Goal: Find contact information: Obtain details needed to contact an individual or organization

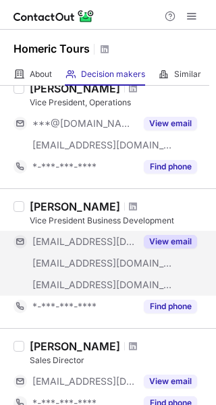
scroll to position [270, 0]
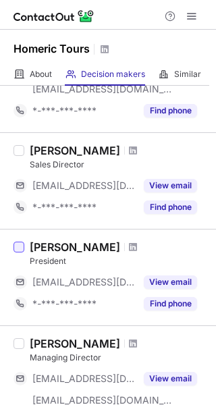
copy div "[PERSON_NAME]"
drag, startPoint x: 120, startPoint y: 244, endPoint x: 22, endPoint y: 245, distance: 98.4
click at [22, 245] on div "Nikos Tsakanikas President ***@homerictours.com View email *-***-***-**** Find …" at bounding box center [108, 277] width 216 height 96
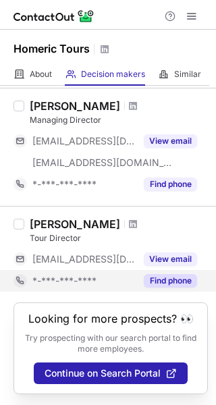
scroll to position [305, 0]
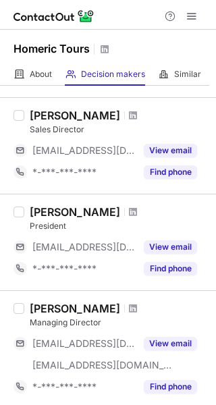
drag, startPoint x: 121, startPoint y: 209, endPoint x: 25, endPoint y: 217, distance: 96.8
click at [25, 217] on div "[PERSON_NAME] President [EMAIL_ADDRESS][DOMAIN_NAME] View email *-***-***-**** …" at bounding box center [115, 242] width 183 height 74
copy div "[PERSON_NAME]"
click at [134, 214] on span at bounding box center [133, 211] width 8 height 11
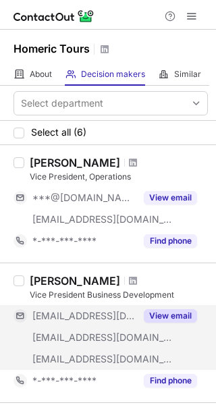
scroll to position [202, 0]
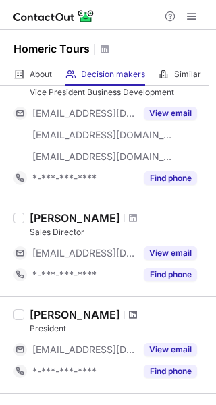
click at [131, 317] on span at bounding box center [133, 314] width 8 height 11
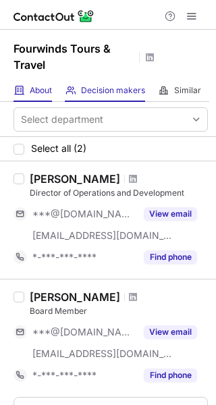
click at [38, 96] on div "About About Company" at bounding box center [32, 91] width 38 height 22
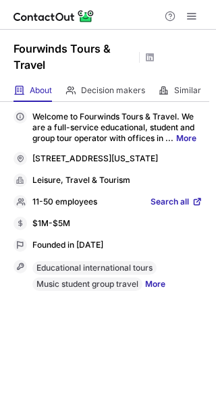
click at [191, 208] on link "Search all" at bounding box center [176, 202] width 52 height 12
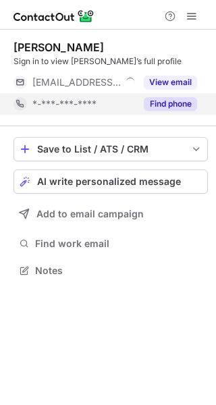
scroll to position [261, 216]
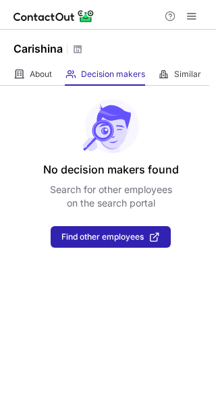
click at [7, 61] on div "Carishina" at bounding box center [108, 47] width 216 height 34
click at [28, 65] on div "About About Company" at bounding box center [32, 74] width 38 height 22
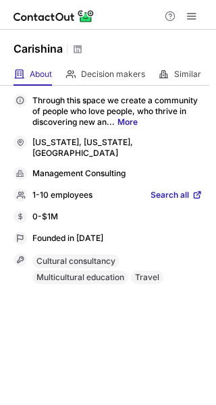
click at [184, 189] on span "Search all" at bounding box center [169, 195] width 38 height 12
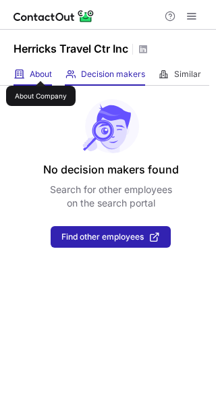
drag, startPoint x: 40, startPoint y: 69, endPoint x: 48, endPoint y: 82, distance: 14.8
click at [40, 69] on span "About" at bounding box center [41, 74] width 22 height 11
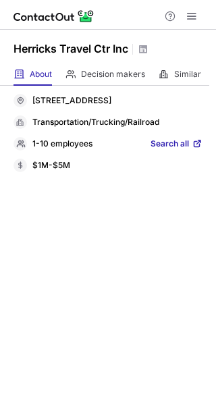
click at [186, 147] on span "Search all" at bounding box center [169, 144] width 38 height 12
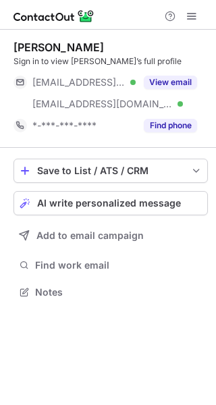
scroll to position [283, 216]
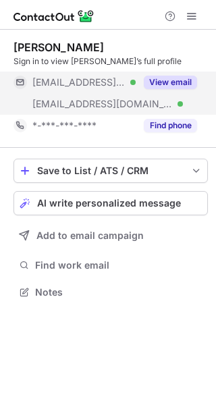
click at [158, 80] on button "View email" at bounding box center [170, 82] width 53 height 13
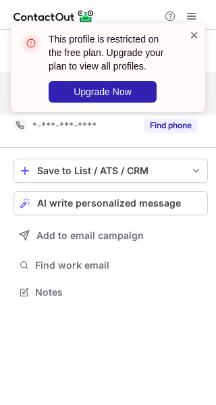
click at [198, 31] on span at bounding box center [194, 34] width 11 height 13
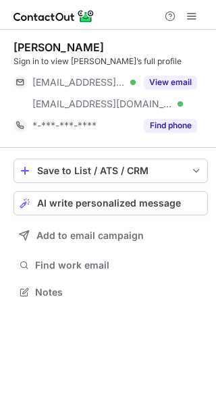
scroll to position [283, 216]
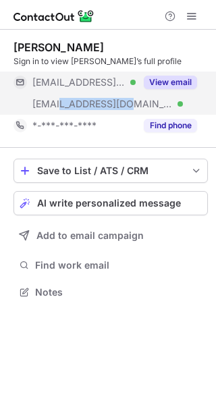
drag, startPoint x: 59, startPoint y: 104, endPoint x: 117, endPoint y: 107, distance: 58.0
click at [117, 107] on span "***@herrickstravel.com" at bounding box center [102, 104] width 140 height 12
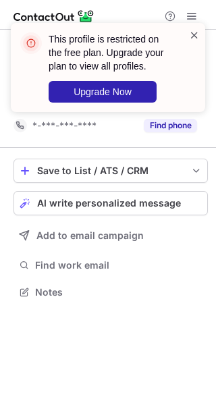
click at [198, 35] on span at bounding box center [194, 34] width 11 height 13
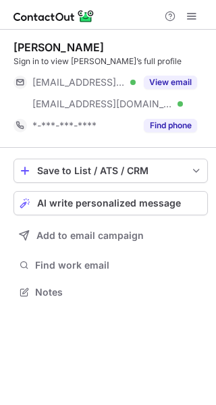
click at [106, 90] on div "***@herrickstravelamex.com Verified" at bounding box center [74, 82] width 122 height 22
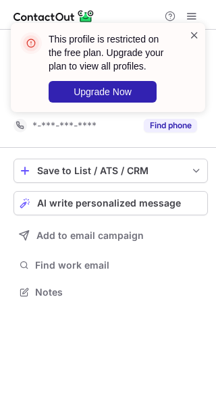
click at [194, 36] on span at bounding box center [194, 34] width 11 height 13
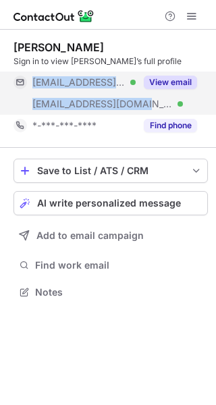
click at [135, 103] on div "***@herrickstravelamex.com Verified ***@herrickstravel.com Verified View email" at bounding box center [110, 92] width 194 height 43
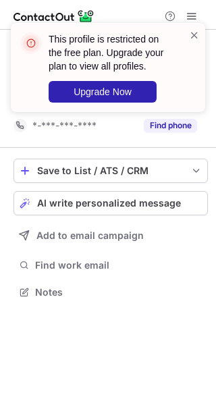
click at [59, 105] on div "This profile is restricted on the free plan. Upgrade your plan to view all prof…" at bounding box center [102, 67] width 173 height 78
click at [196, 38] on span at bounding box center [194, 34] width 11 height 13
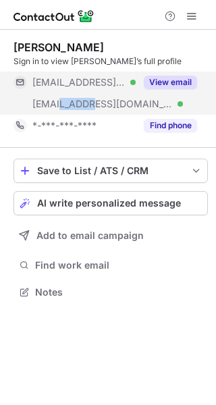
drag, startPoint x: 59, startPoint y: 107, endPoint x: 84, endPoint y: 106, distance: 25.7
click at [84, 106] on span "***@herrickstravel.com" at bounding box center [102, 104] width 140 height 12
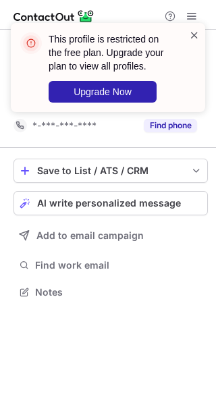
click at [193, 36] on span at bounding box center [194, 34] width 11 height 13
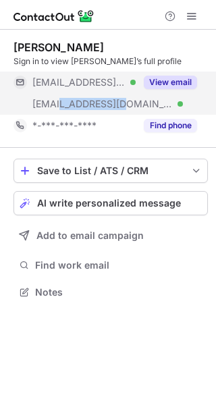
drag, startPoint x: 59, startPoint y: 105, endPoint x: 115, endPoint y: 100, distance: 56.8
click at [115, 102] on span "***@herrickstravel.com" at bounding box center [102, 104] width 140 height 12
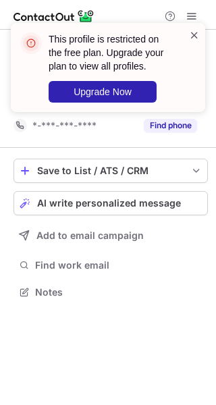
click at [194, 34] on span at bounding box center [194, 34] width 11 height 13
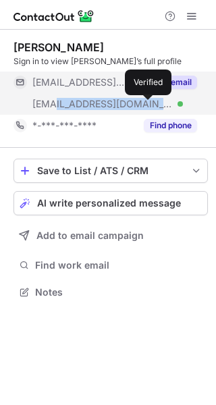
drag, startPoint x: 53, startPoint y: 101, endPoint x: 148, endPoint y: 105, distance: 95.8
click at [136, 105] on div "***@herrickstravel.com Verified" at bounding box center [83, 104] width 103 height 12
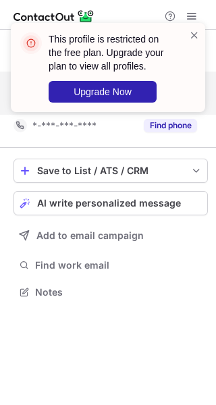
copy span "herrickstravel.com"
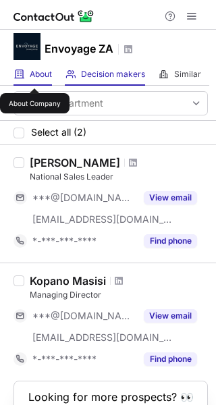
click at [34, 76] on span "About" at bounding box center [41, 74] width 22 height 11
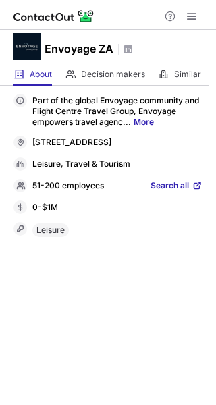
click at [175, 192] on span "Search all" at bounding box center [169, 186] width 38 height 12
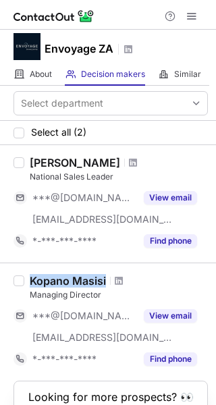
drag, startPoint x: 108, startPoint y: 279, endPoint x: 27, endPoint y: 281, distance: 80.9
click at [27, 281] on div "[PERSON_NAME] Managing Director ***@[DOMAIN_NAME] [EMAIL_ADDRESS][DOMAIN_NAME] …" at bounding box center [115, 322] width 183 height 96
copy div "Kopano Masisi"
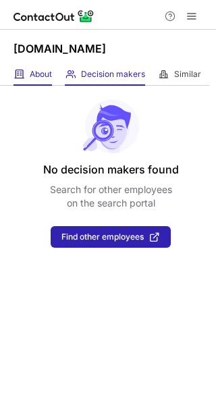
click at [42, 67] on div "About About Company" at bounding box center [32, 74] width 38 height 22
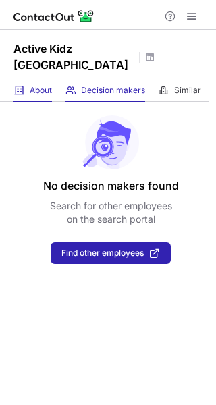
click at [45, 96] on div "About About Company" at bounding box center [32, 91] width 38 height 22
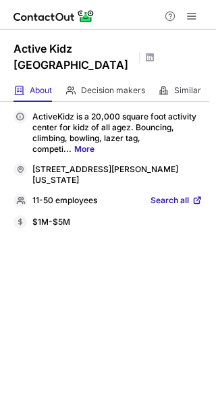
click at [201, 200] on span at bounding box center [196, 200] width 11 height 11
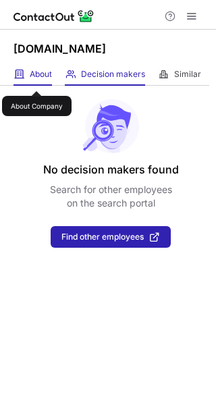
click at [36, 79] on span "About" at bounding box center [41, 74] width 22 height 11
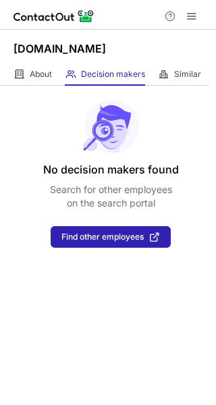
click at [49, 88] on div "No decision makers found Search for other employees on the search portal Find o…" at bounding box center [108, 167] width 216 height 162
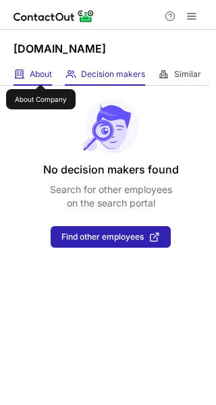
click at [40, 72] on span "About" at bounding box center [41, 74] width 22 height 11
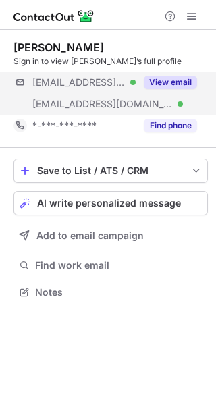
scroll to position [283, 216]
click at [165, 71] on div "View email" at bounding box center [166, 82] width 61 height 22
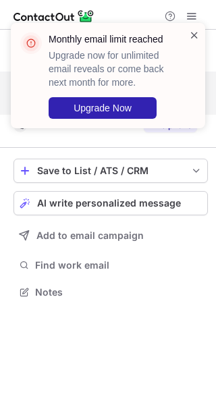
click at [189, 38] on span at bounding box center [194, 34] width 11 height 13
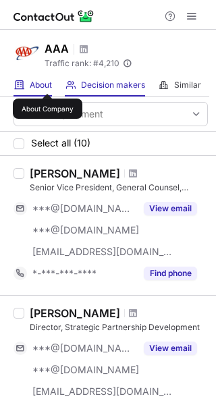
click at [47, 82] on span "About" at bounding box center [41, 85] width 22 height 11
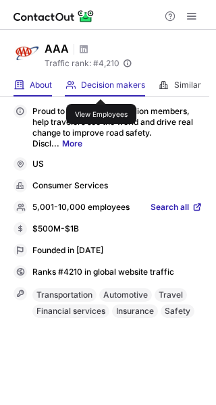
click at [101, 87] on span "Decision makers" at bounding box center [113, 85] width 64 height 11
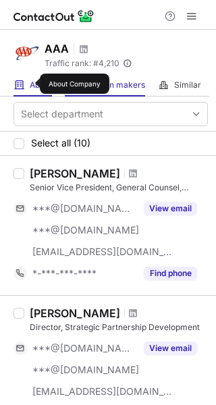
click at [32, 84] on span "About" at bounding box center [41, 85] width 22 height 11
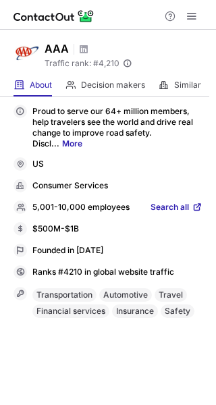
click at [181, 205] on span "Search all" at bounding box center [169, 208] width 38 height 12
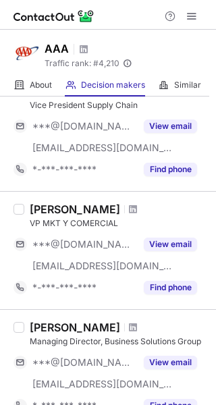
scroll to position [539, 0]
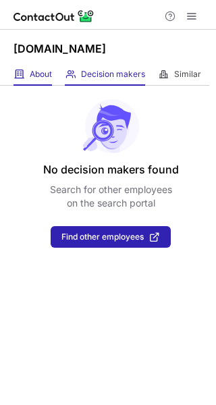
click at [38, 80] on div "About About Company" at bounding box center [32, 74] width 38 height 22
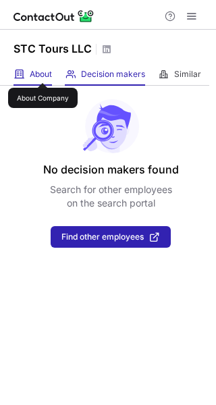
click at [42, 71] on span "About" at bounding box center [41, 74] width 22 height 11
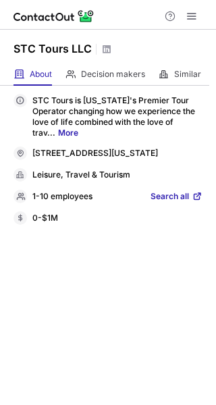
click at [169, 203] on span "Search all" at bounding box center [169, 197] width 38 height 12
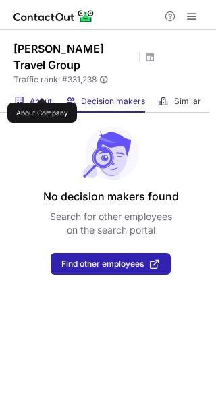
click at [42, 96] on span "About" at bounding box center [41, 101] width 22 height 11
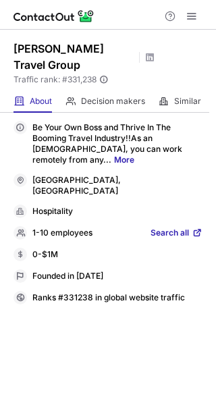
click at [183, 227] on span "Search all" at bounding box center [169, 233] width 38 height 12
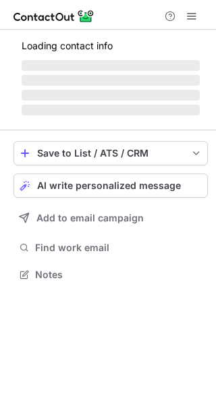
scroll to position [261, 216]
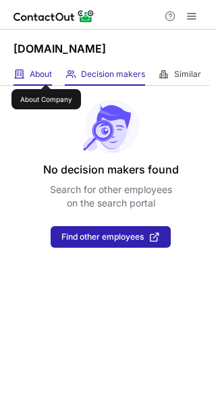
click at [46, 72] on span "About" at bounding box center [41, 74] width 22 height 11
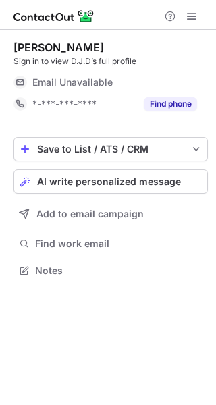
scroll to position [261, 216]
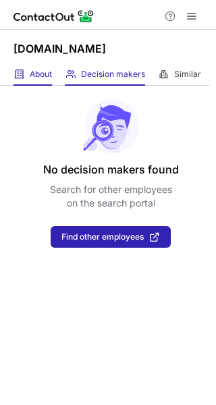
click at [48, 65] on div "About About Company" at bounding box center [32, 74] width 38 height 22
click at [33, 84] on div "About About Company" at bounding box center [32, 74] width 38 height 22
click at [28, 73] on div "About About Company" at bounding box center [32, 74] width 38 height 22
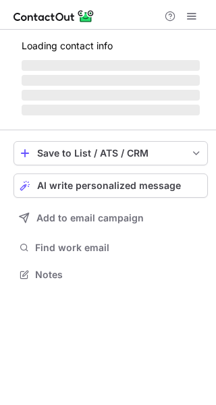
scroll to position [261, 216]
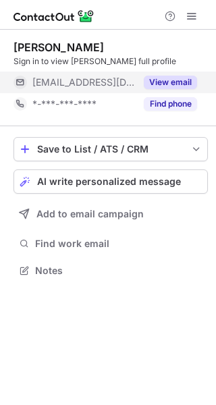
click at [173, 80] on button "View email" at bounding box center [170, 82] width 53 height 13
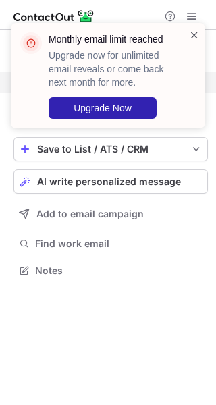
click at [191, 32] on span at bounding box center [194, 34] width 11 height 13
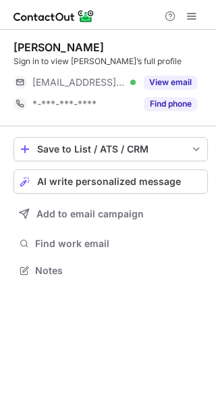
scroll to position [261, 216]
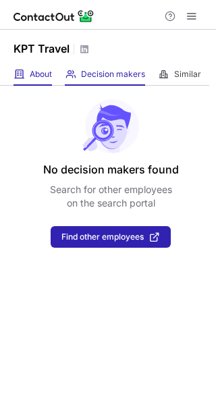
click at [29, 73] on div "About About Company" at bounding box center [32, 74] width 38 height 22
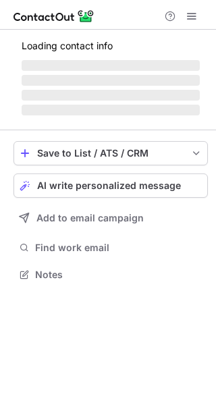
scroll to position [304, 216]
